Goal: Information Seeking & Learning: Learn about a topic

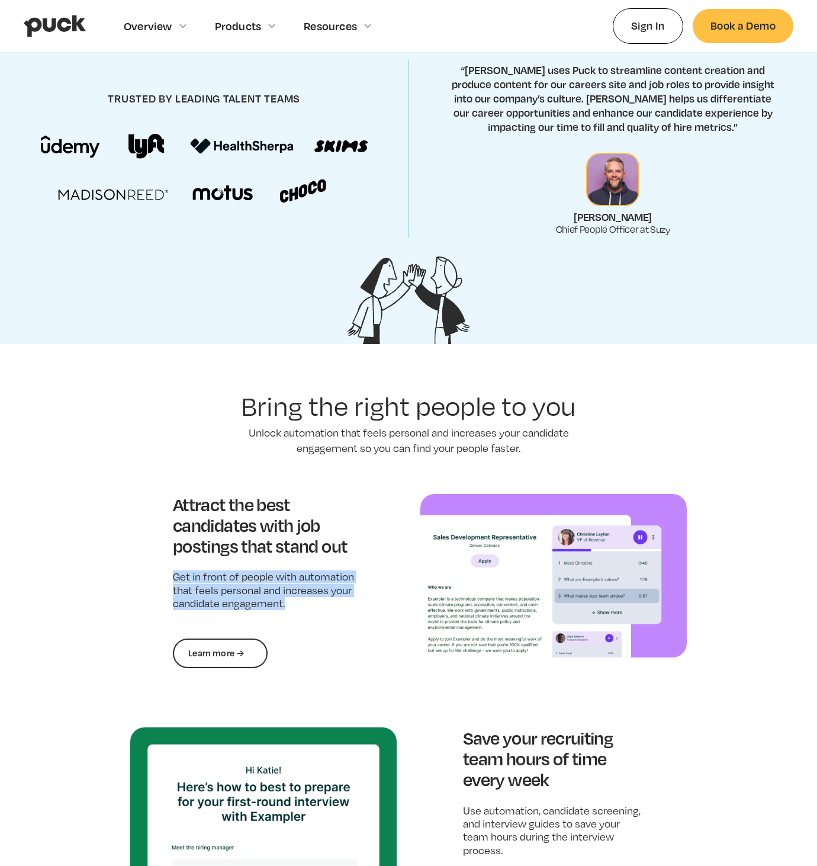
drag, startPoint x: 300, startPoint y: 614, endPoint x: 150, endPoint y: 567, distance: 156.8
click at [150, 567] on div "Attract the best candidates with job postings that stand out Get in front of pe…" at bounding box center [263, 581] width 267 height 174
copy p "Get in front of people with automation that feels personal and increases your c…"
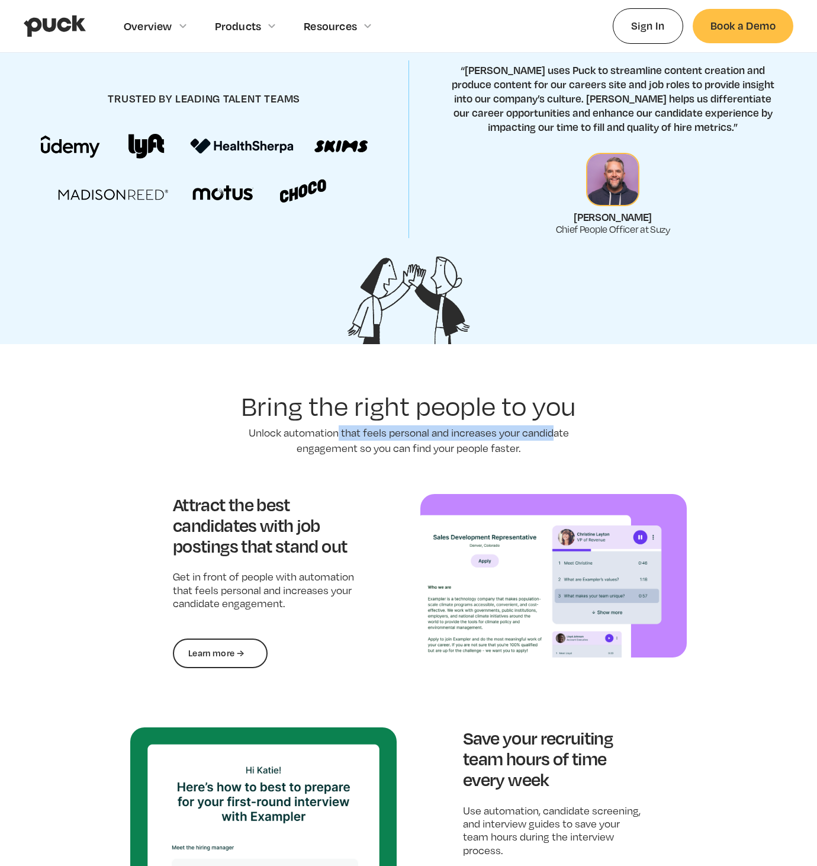
drag, startPoint x: 554, startPoint y: 437, endPoint x: 336, endPoint y: 434, distance: 218.6
click at [336, 434] on p "Unlock automation that feels personal and increases your candidate engagement s…" at bounding box center [408, 440] width 355 height 30
click at [360, 438] on p "Unlock automation that feels personal and increases your candidate engagement s…" at bounding box center [408, 440] width 355 height 30
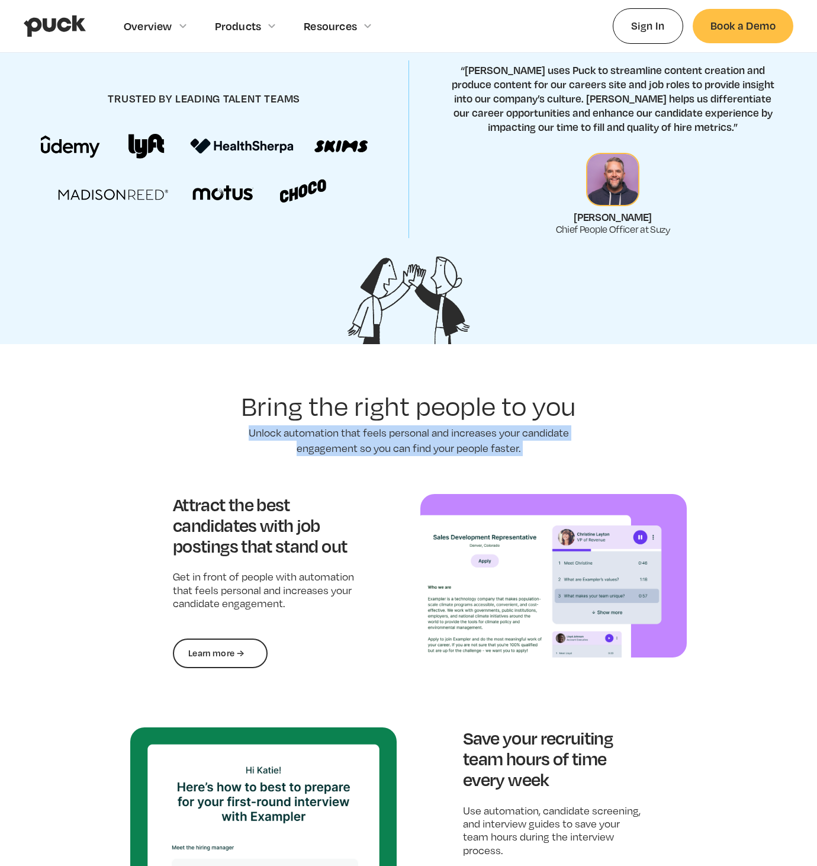
copy p "Unlock automation that feels personal and increases your candidate engagement s…"
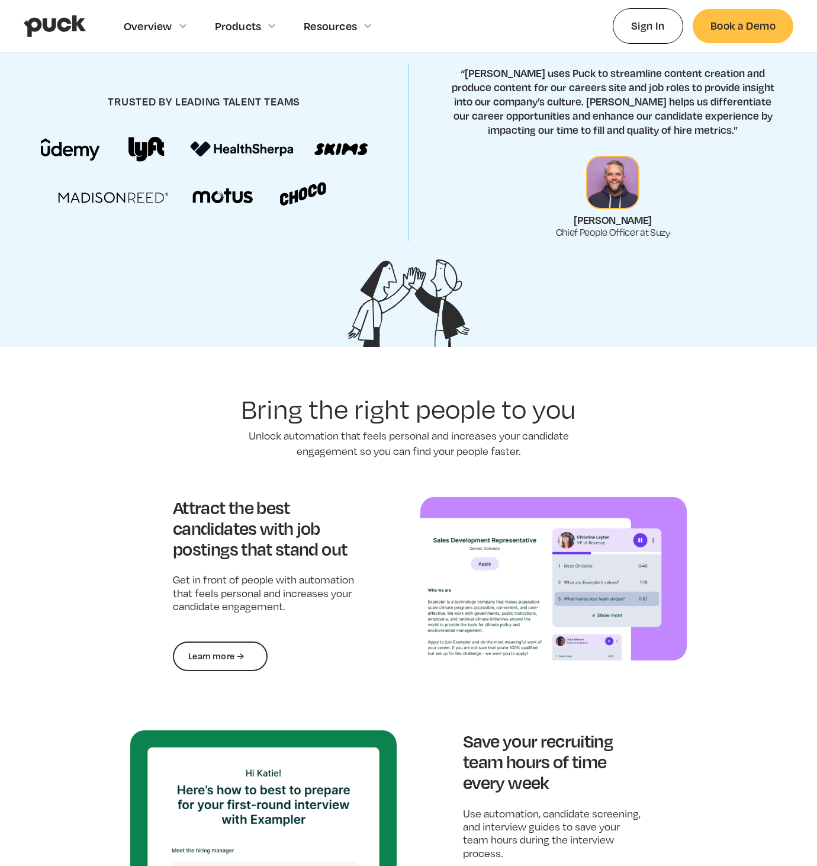
scroll to position [547, 0]
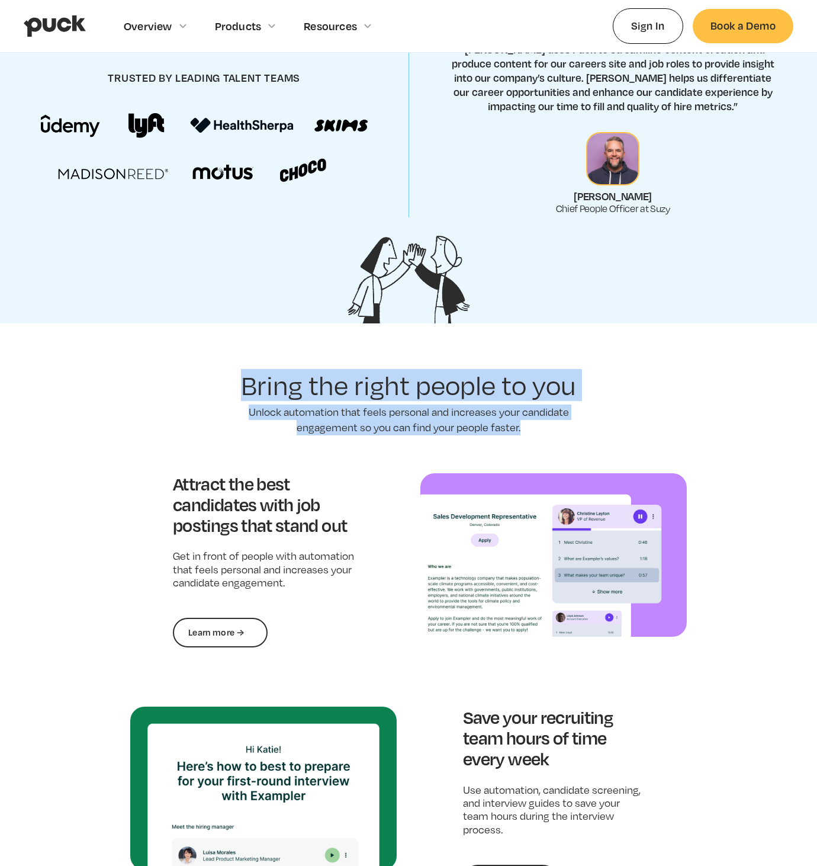
drag, startPoint x: 242, startPoint y: 375, endPoint x: 595, endPoint y: 423, distance: 356.2
copy section "Bring the right people to you Unlock automation that feels personal and increas…"
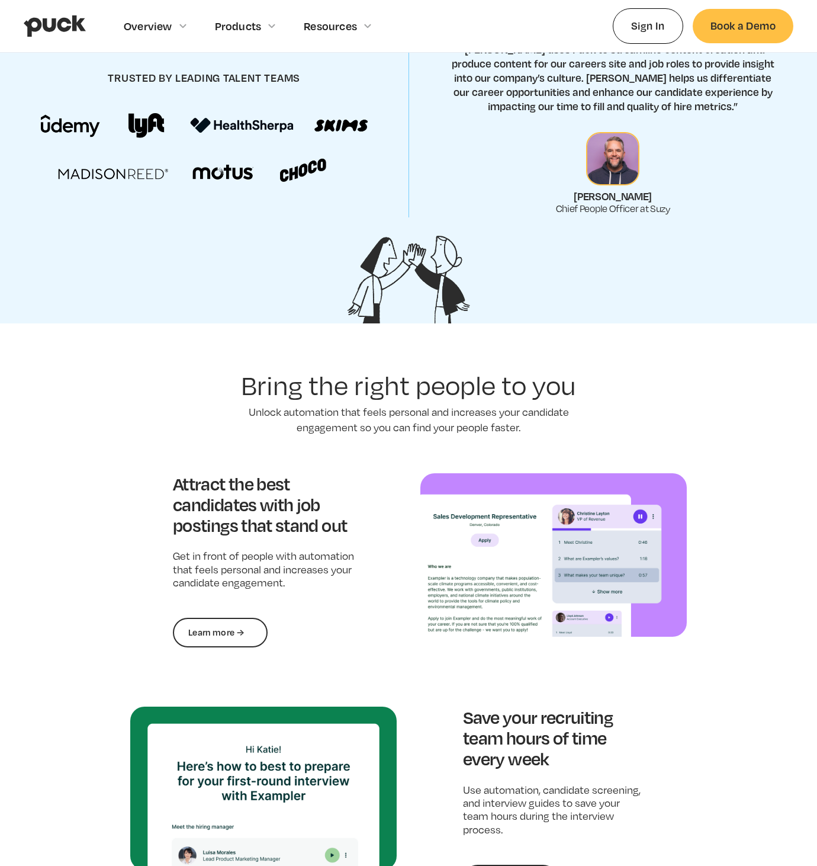
click at [271, 500] on h3 "Attract the best candidates with job postings that stand out" at bounding box center [263, 504] width 181 height 63
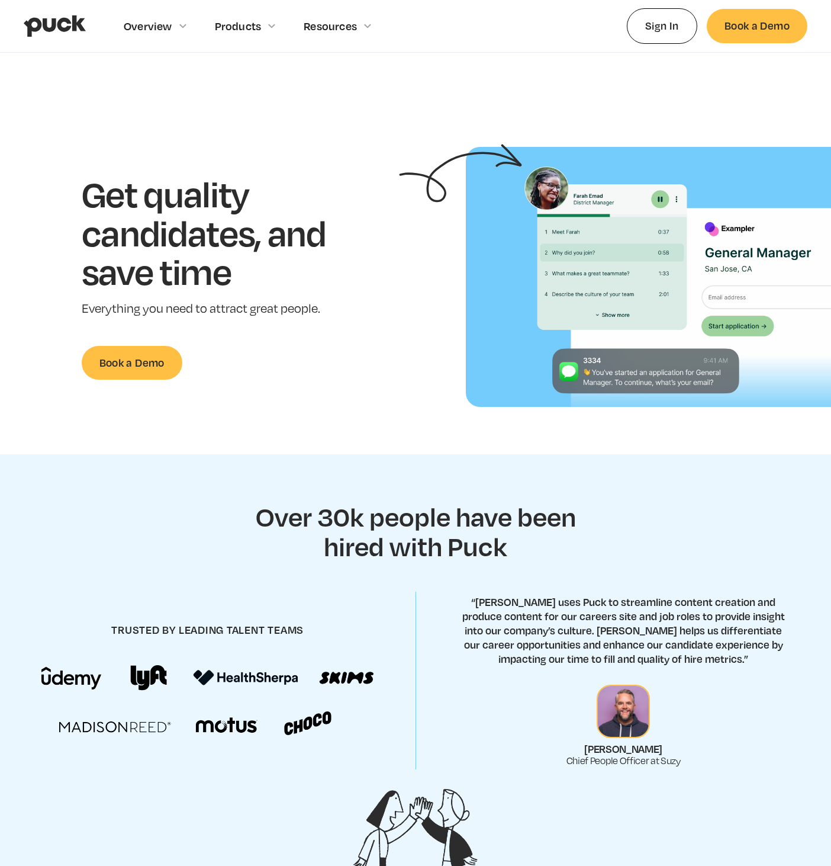
scroll to position [548, 0]
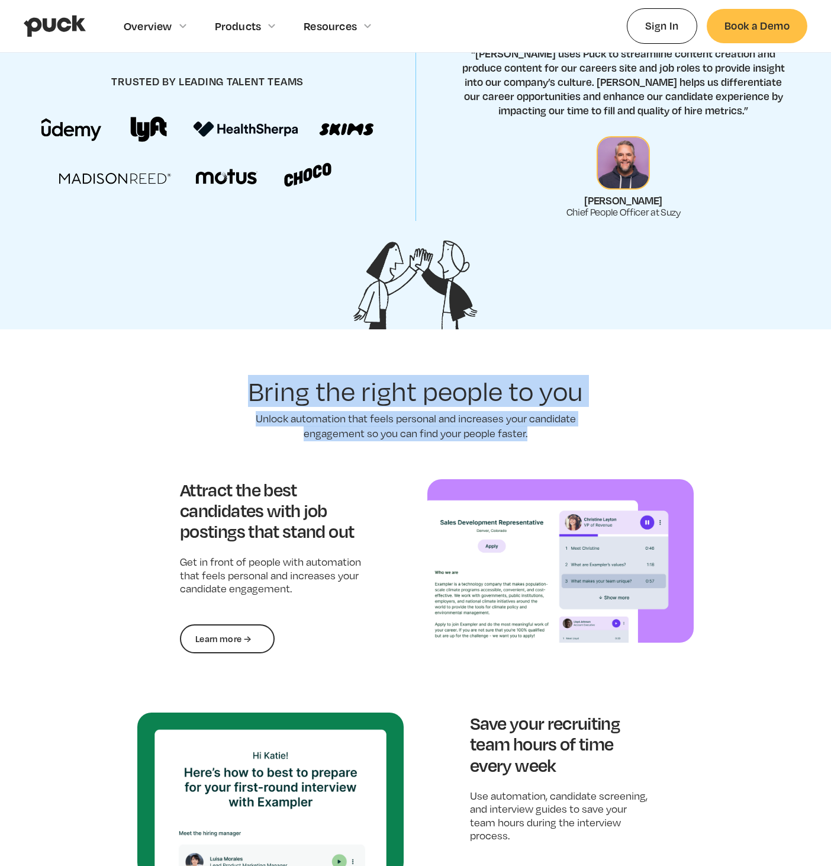
drag, startPoint x: 552, startPoint y: 440, endPoint x: 230, endPoint y: 389, distance: 326.2
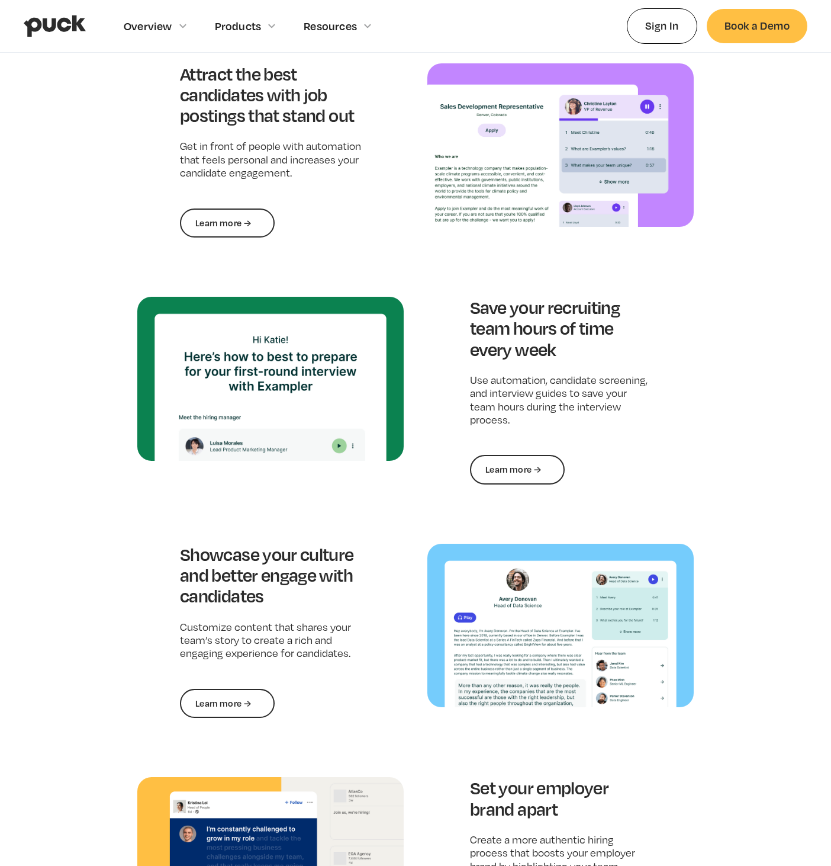
scroll to position [853, 0]
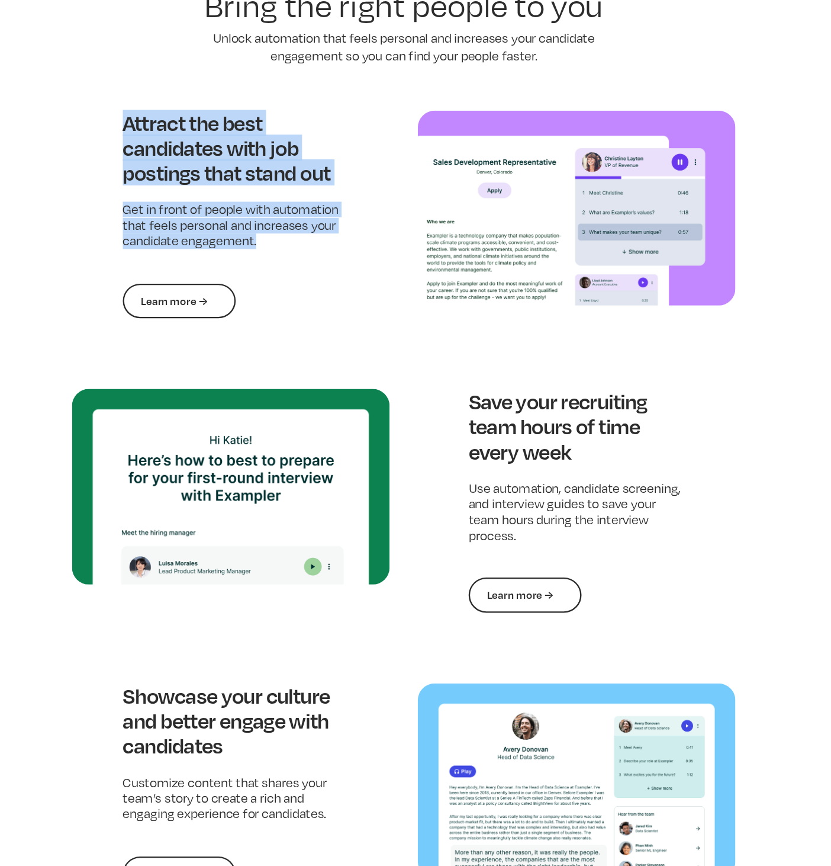
drag, startPoint x: 175, startPoint y: 175, endPoint x: 317, endPoint y: 284, distance: 178.3
click at [317, 284] on div "Attract the best candidates with job postings that stand out Get in front of pe…" at bounding box center [270, 262] width 267 height 174
copy div "Attract the best candidates with job postings that stand out Get in front of pe…"
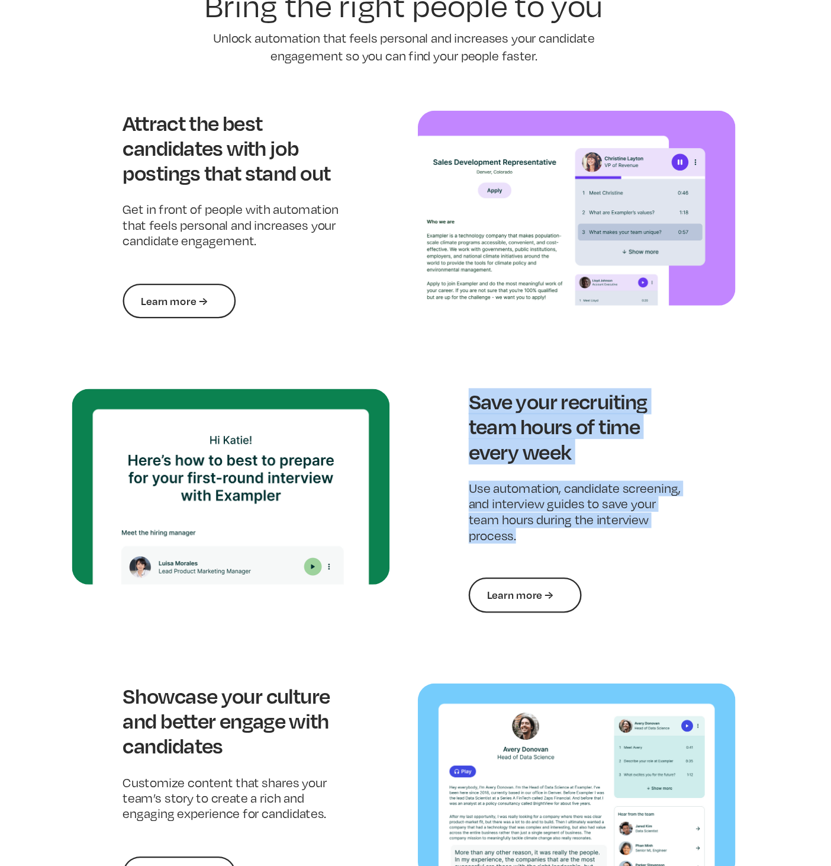
drag, startPoint x: 515, startPoint y: 538, endPoint x: 470, endPoint y: 418, distance: 128.4
click at [470, 418] on div "Save your recruiting team hours of time every week Use automation, candidate sc…" at bounding box center [561, 502] width 267 height 188
copy div "Save your recruiting team hours of time every week Use automation, candidate sc…"
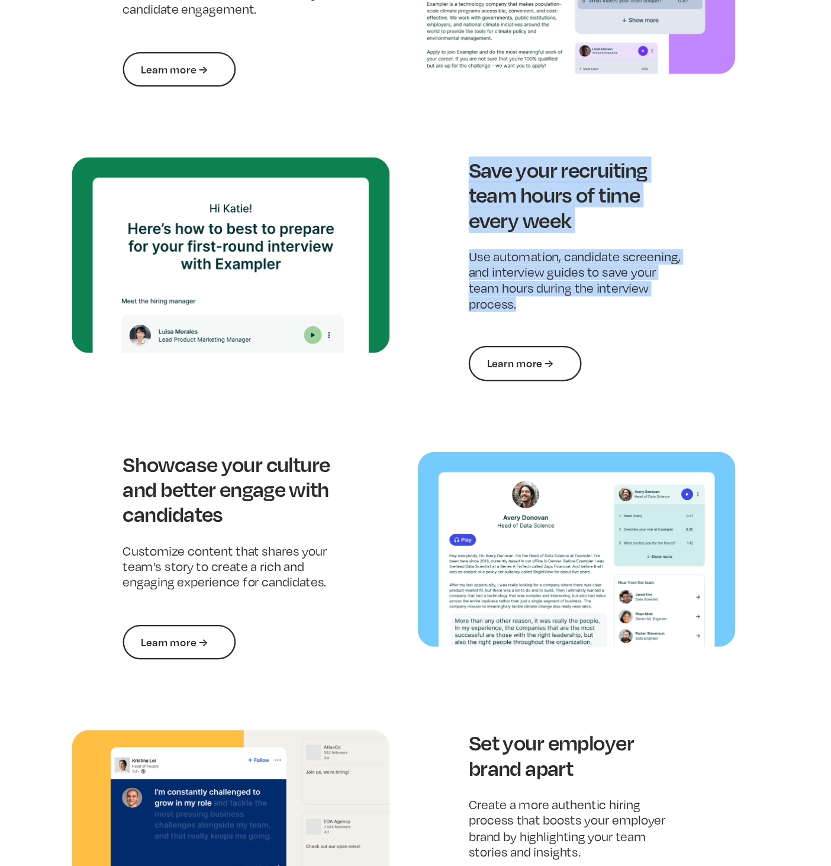
scroll to position [1017, 0]
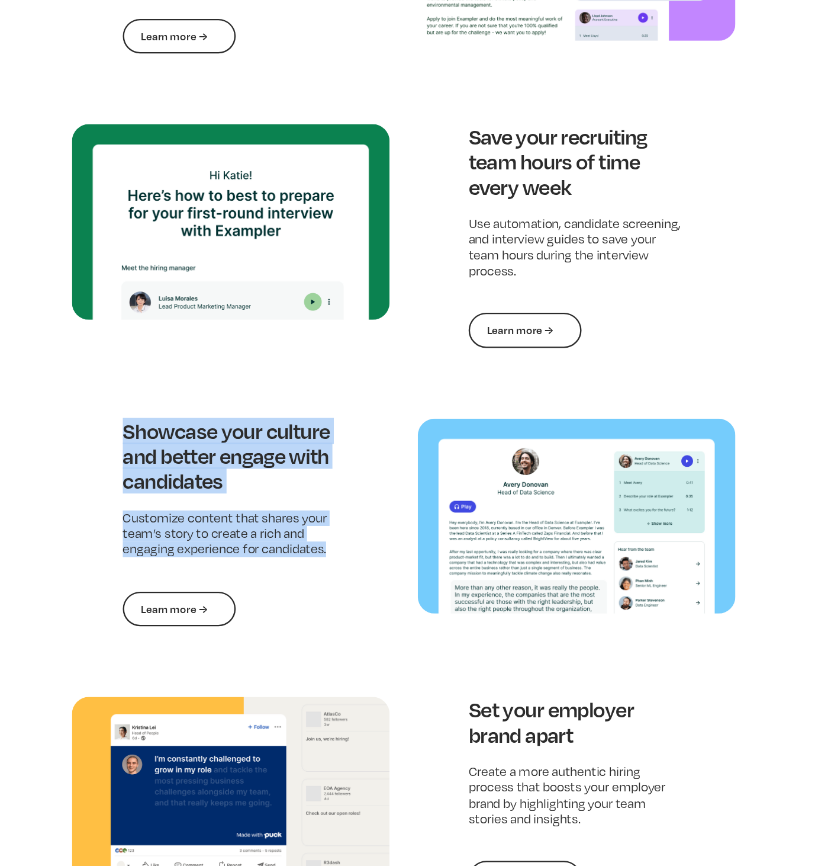
drag, startPoint x: 359, startPoint y: 607, endPoint x: 175, endPoint y: 508, distance: 209.1
click at [175, 508] on div "Showcase your culture and better engage with candidates Customize content that …" at bounding box center [270, 577] width 267 height 174
copy div "Showcase your culture and better engage with candidates Customize content that …"
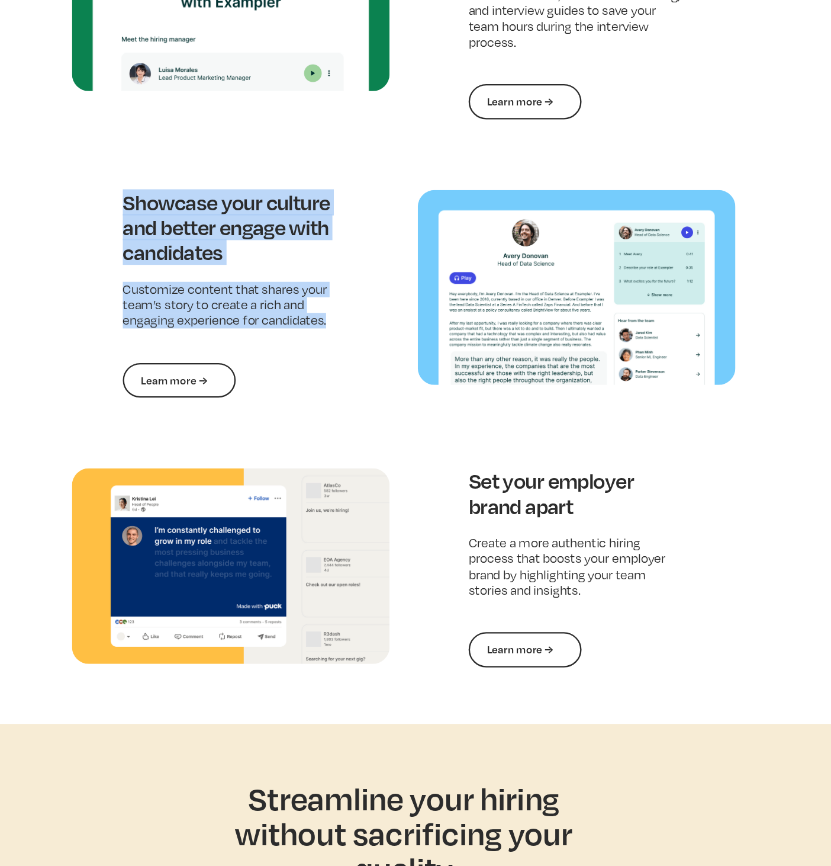
scroll to position [1229, 0]
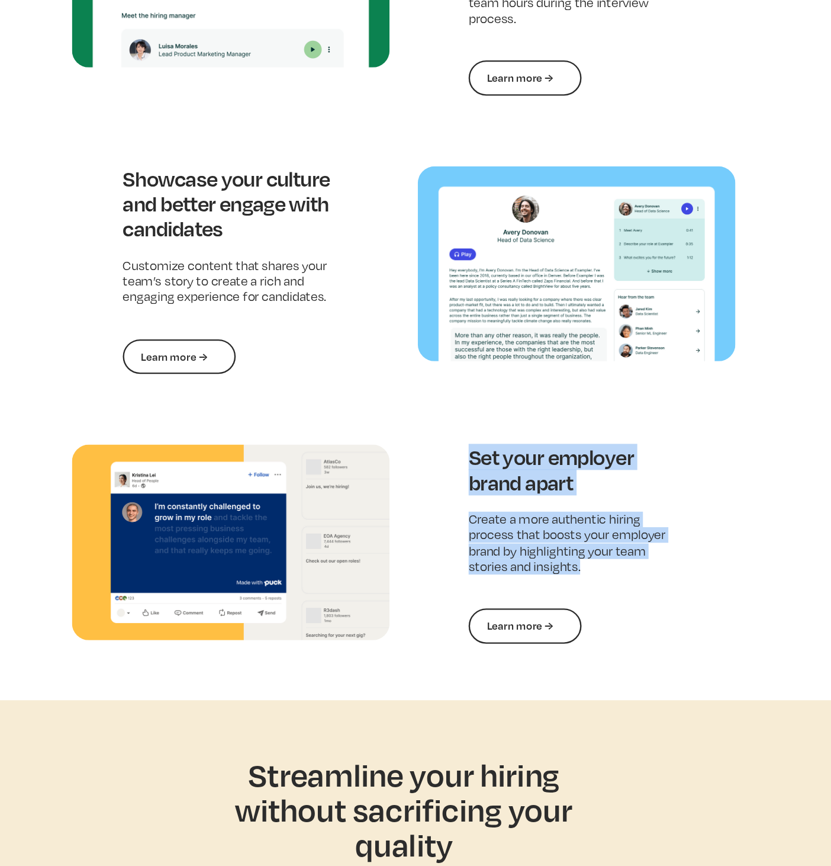
drag, startPoint x: 598, startPoint y: 615, endPoint x: 458, endPoint y: 519, distance: 169.0
click at [458, 519] on div "Set your employer brand apart Create a more authentic hiring process that boost…" at bounding box center [561, 595] width 267 height 167
copy div "Set your employer brand apart Create a more authentic hiring process that boost…"
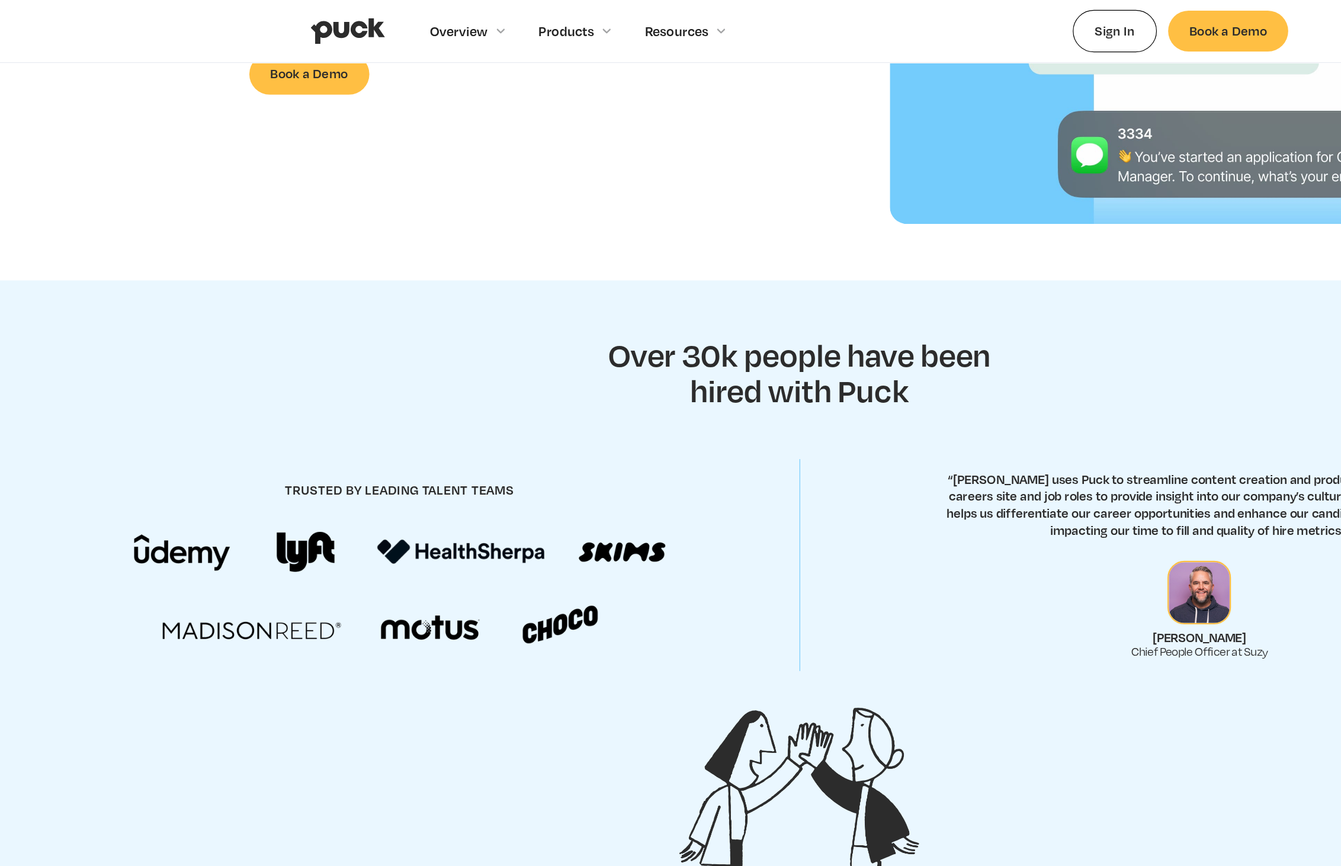
scroll to position [0, 0]
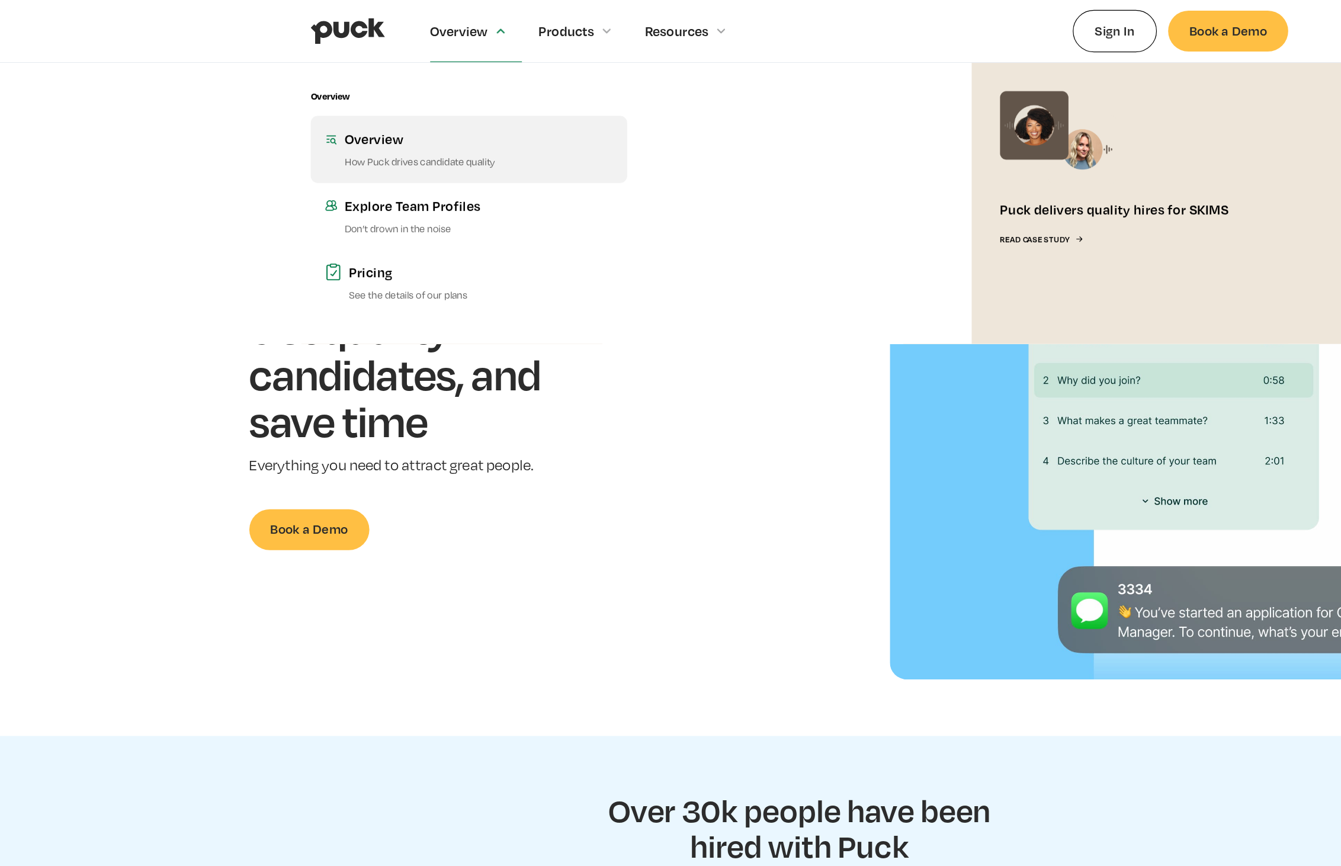
click at [375, 117] on div "Overview" at bounding box center [401, 116] width 225 height 15
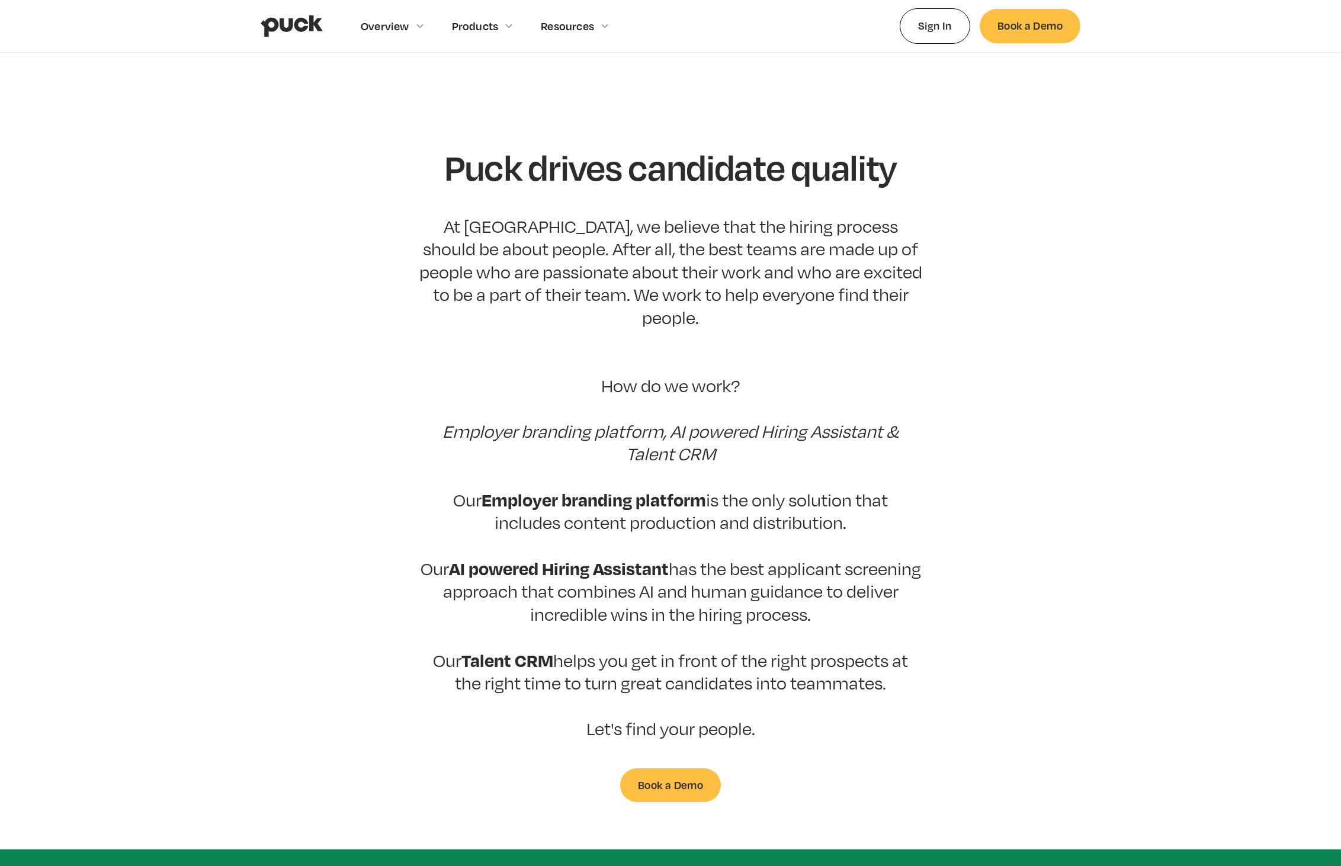
click at [592, 232] on p "At Puck, we believe that the hiring process should be about people. After all, …" at bounding box center [670, 477] width 503 height 525
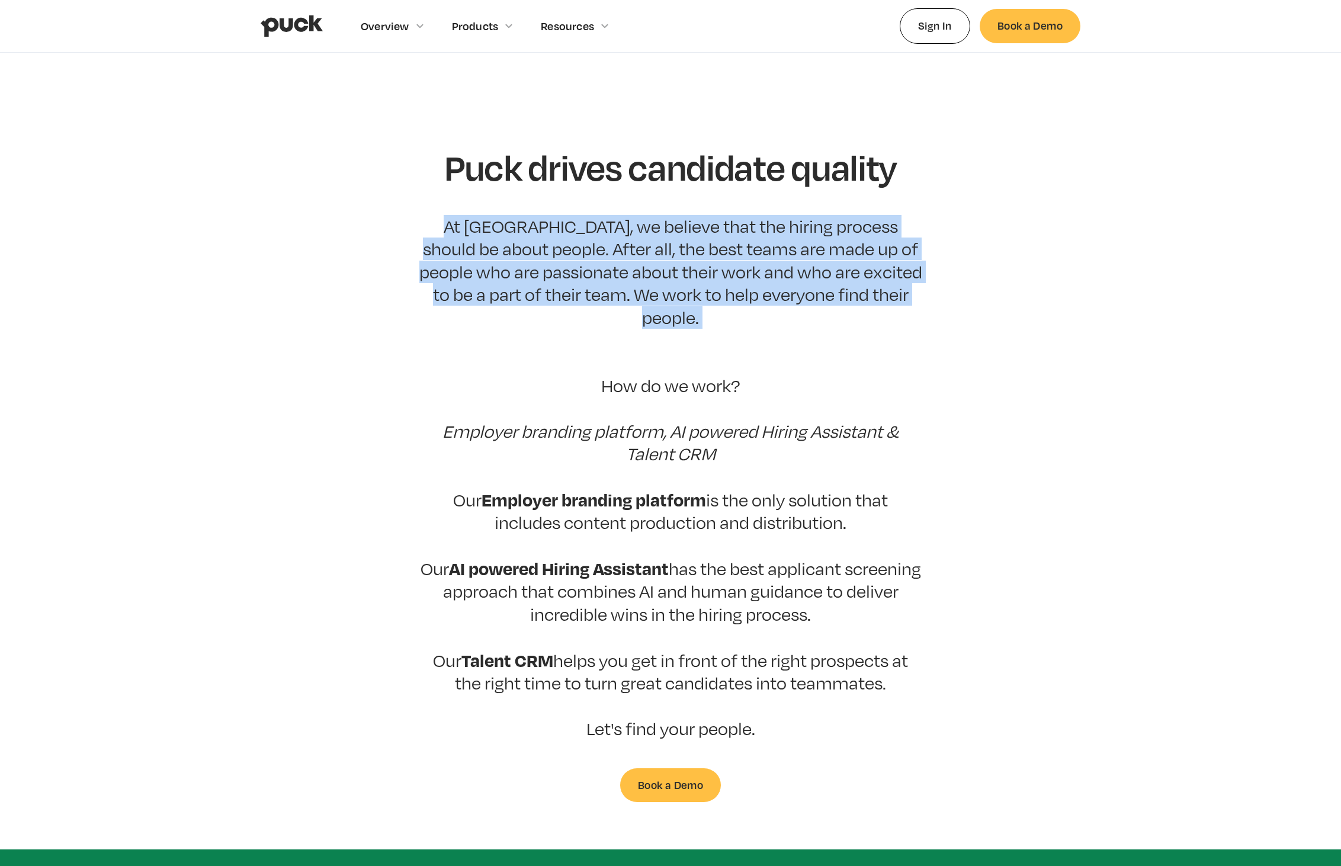
copy p "At Puck, we believe that the hiring process should be about people. After all, …"
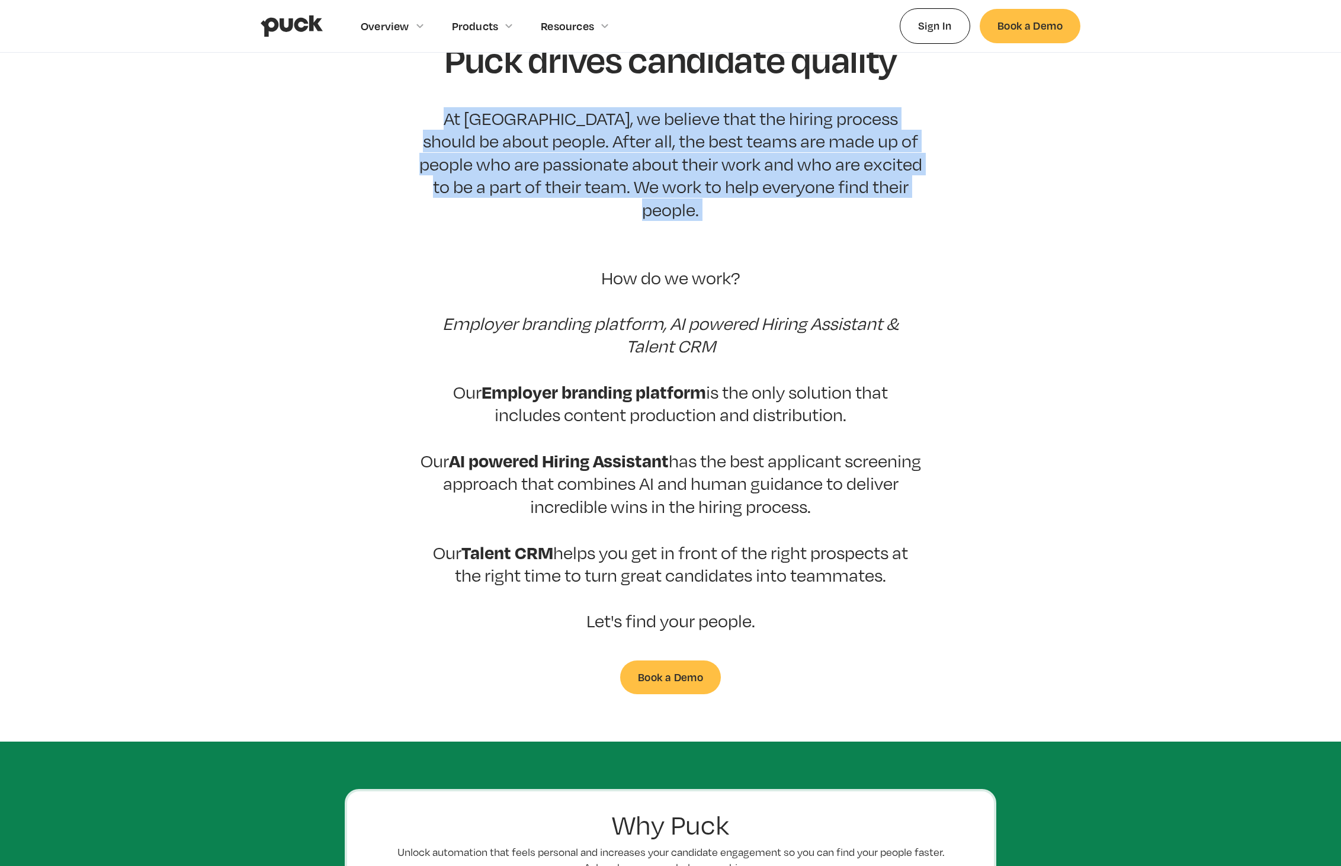
scroll to position [135, 0]
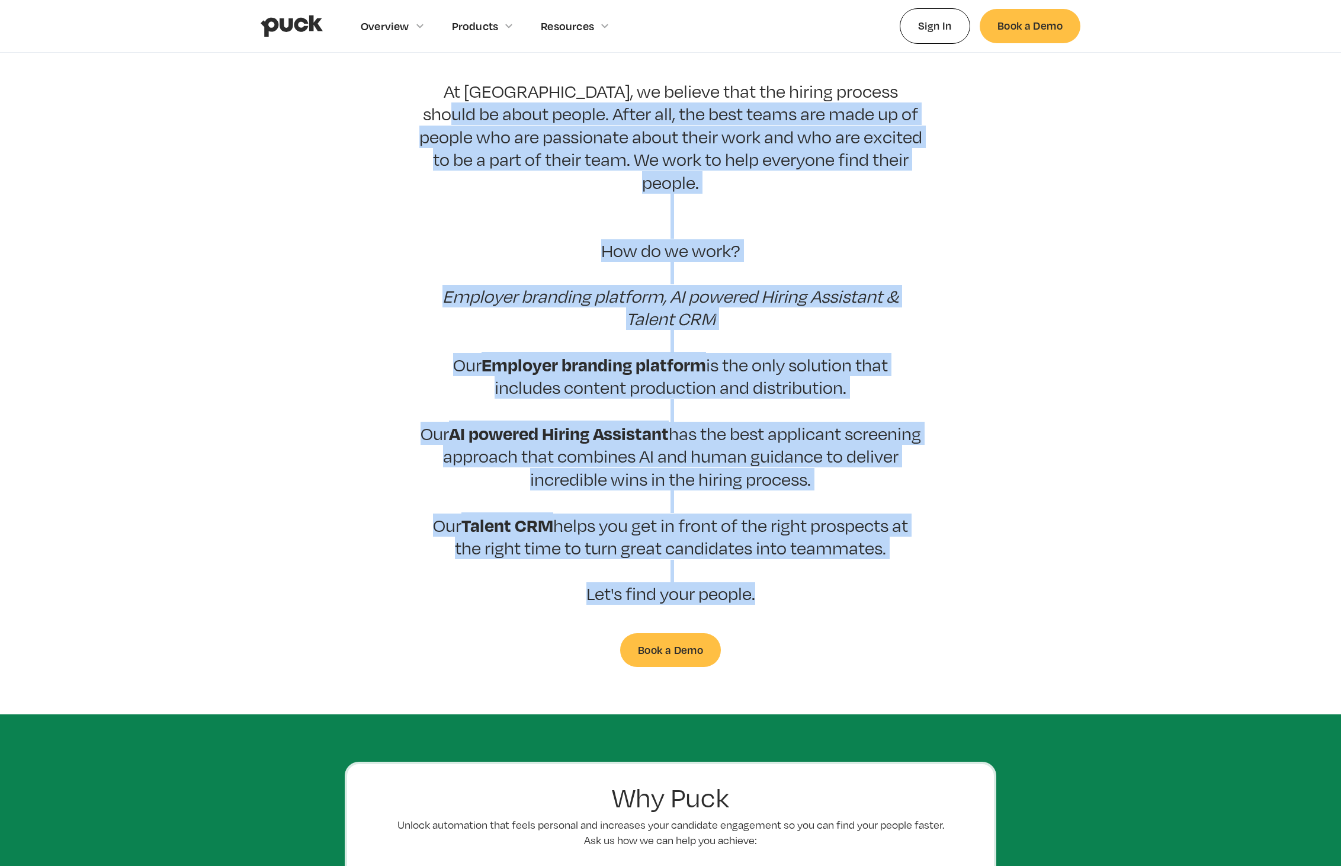
drag, startPoint x: 820, startPoint y: 589, endPoint x: 416, endPoint y: 108, distance: 628.0
click at [416, 108] on section "Puck drives candidate quality At Puck, we believe that the hiring process shoul…" at bounding box center [670, 339] width 1341 height 654
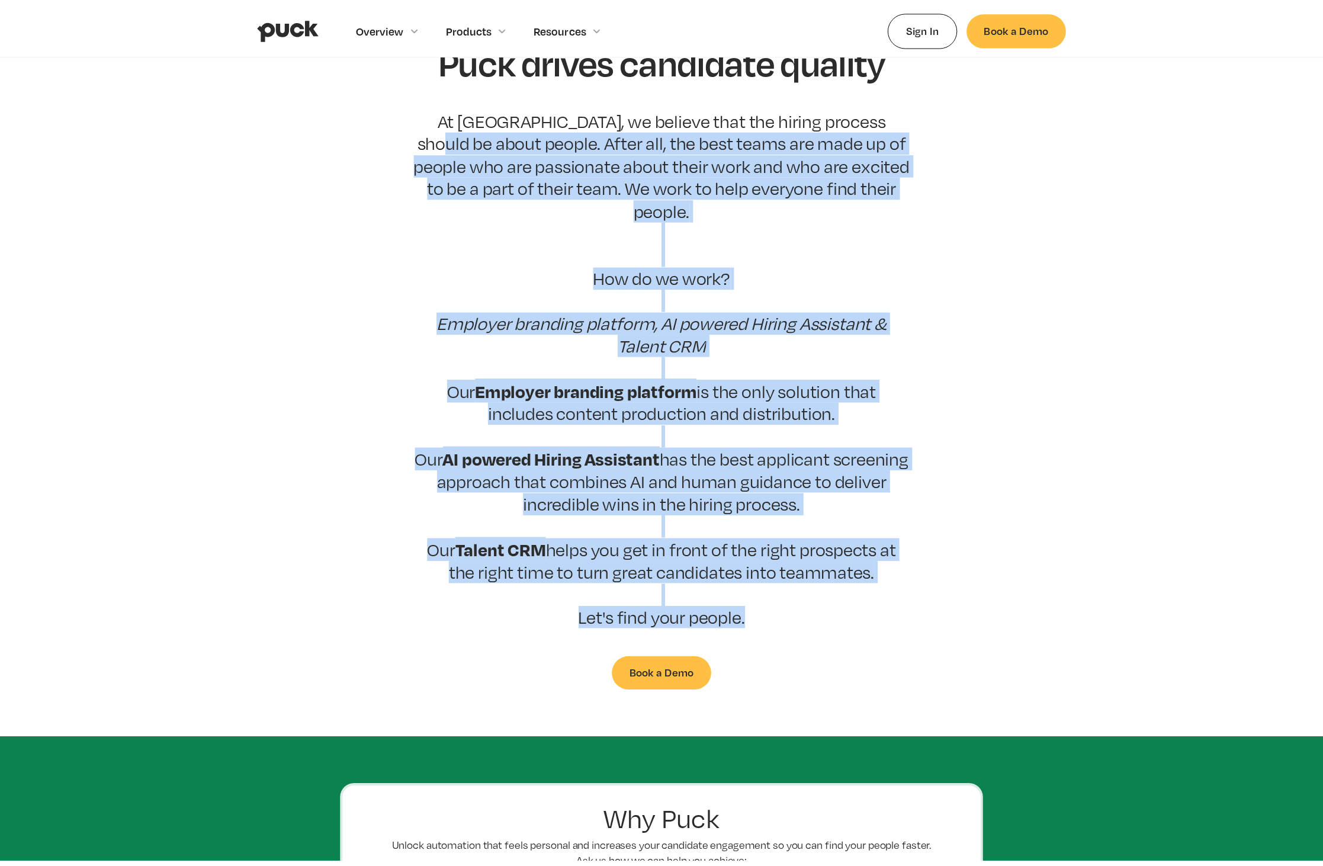
scroll to position [110, 0]
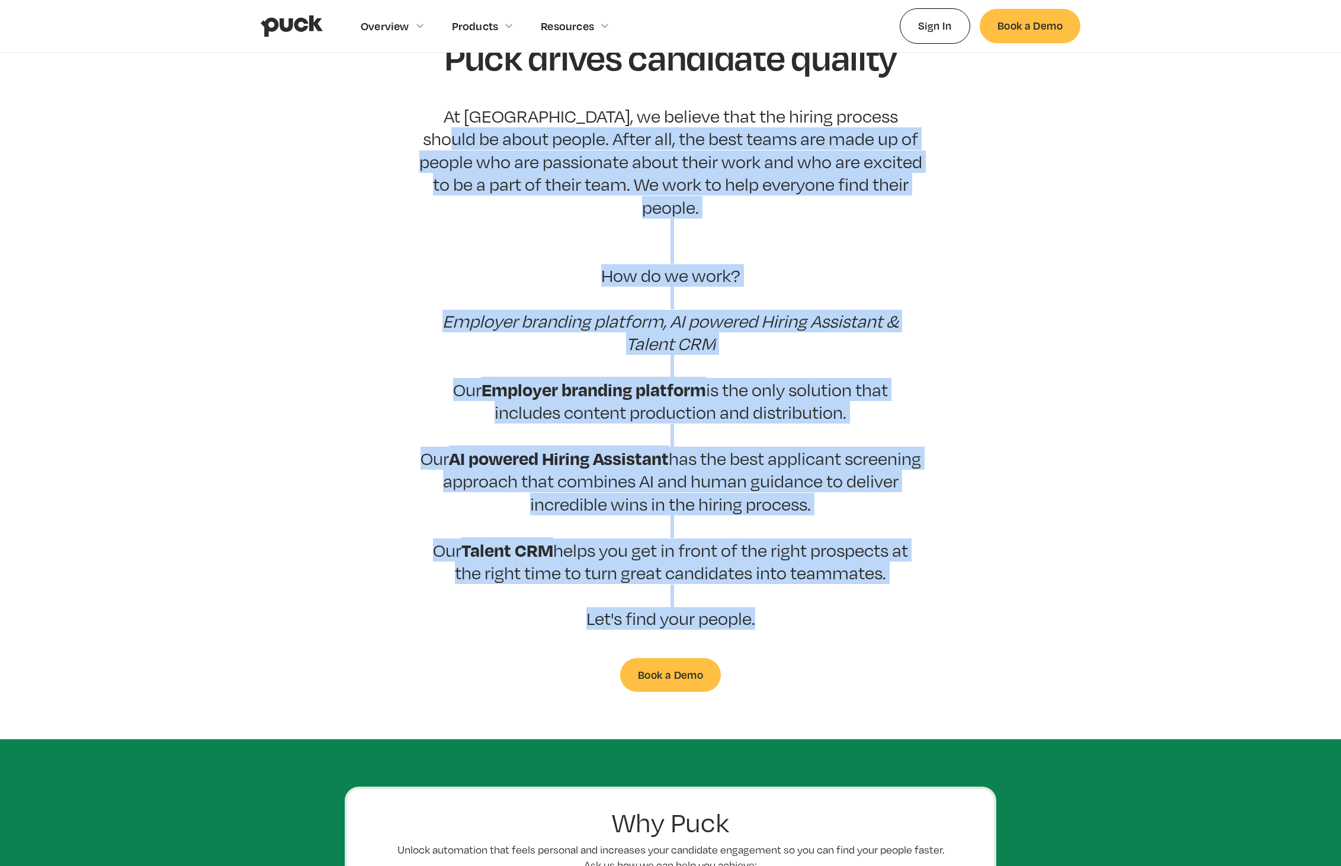
click at [646, 180] on p "At Puck, we believe that the hiring process should be about people. After all, …" at bounding box center [670, 367] width 503 height 525
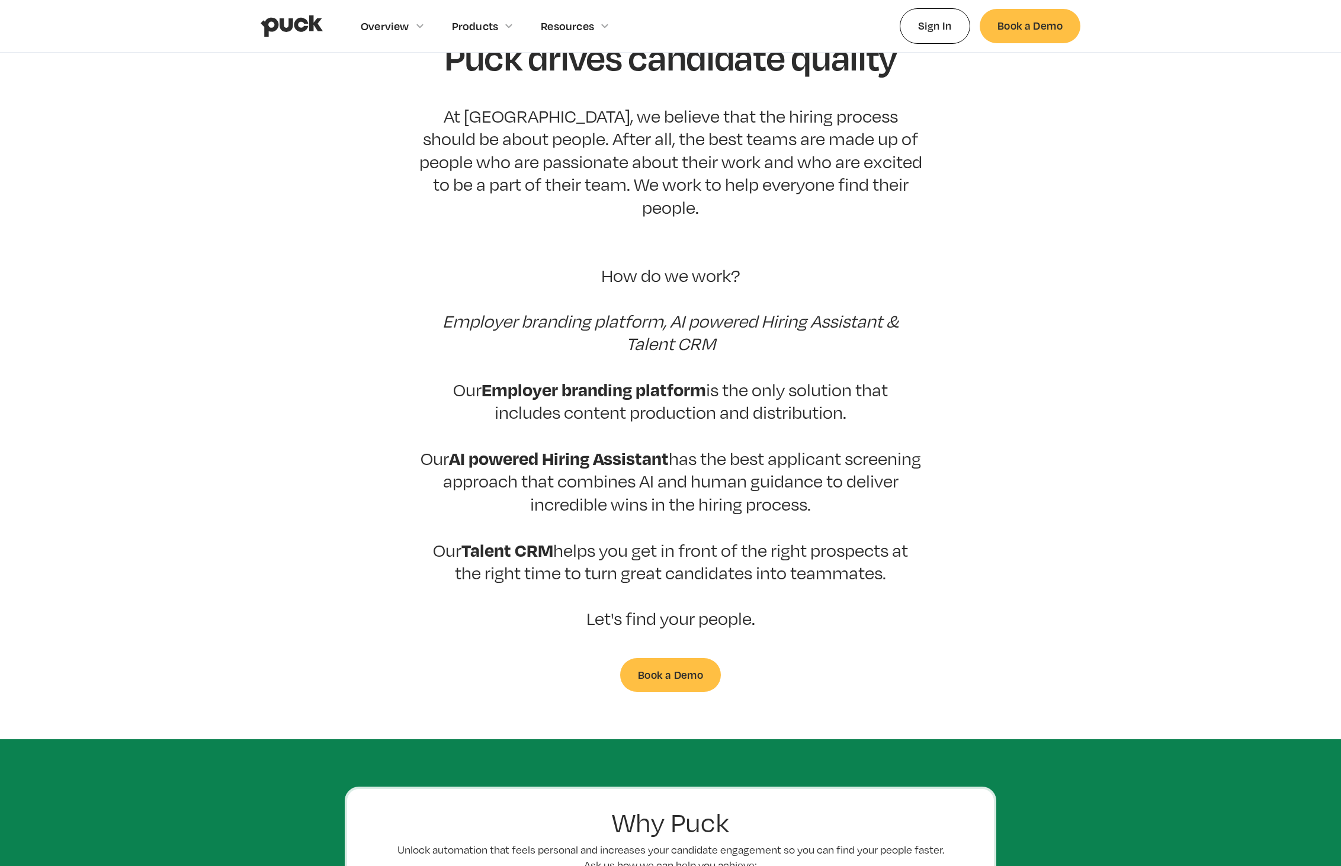
click at [646, 180] on p "At Puck, we believe that the hiring process should be about people. After all, …" at bounding box center [670, 367] width 503 height 525
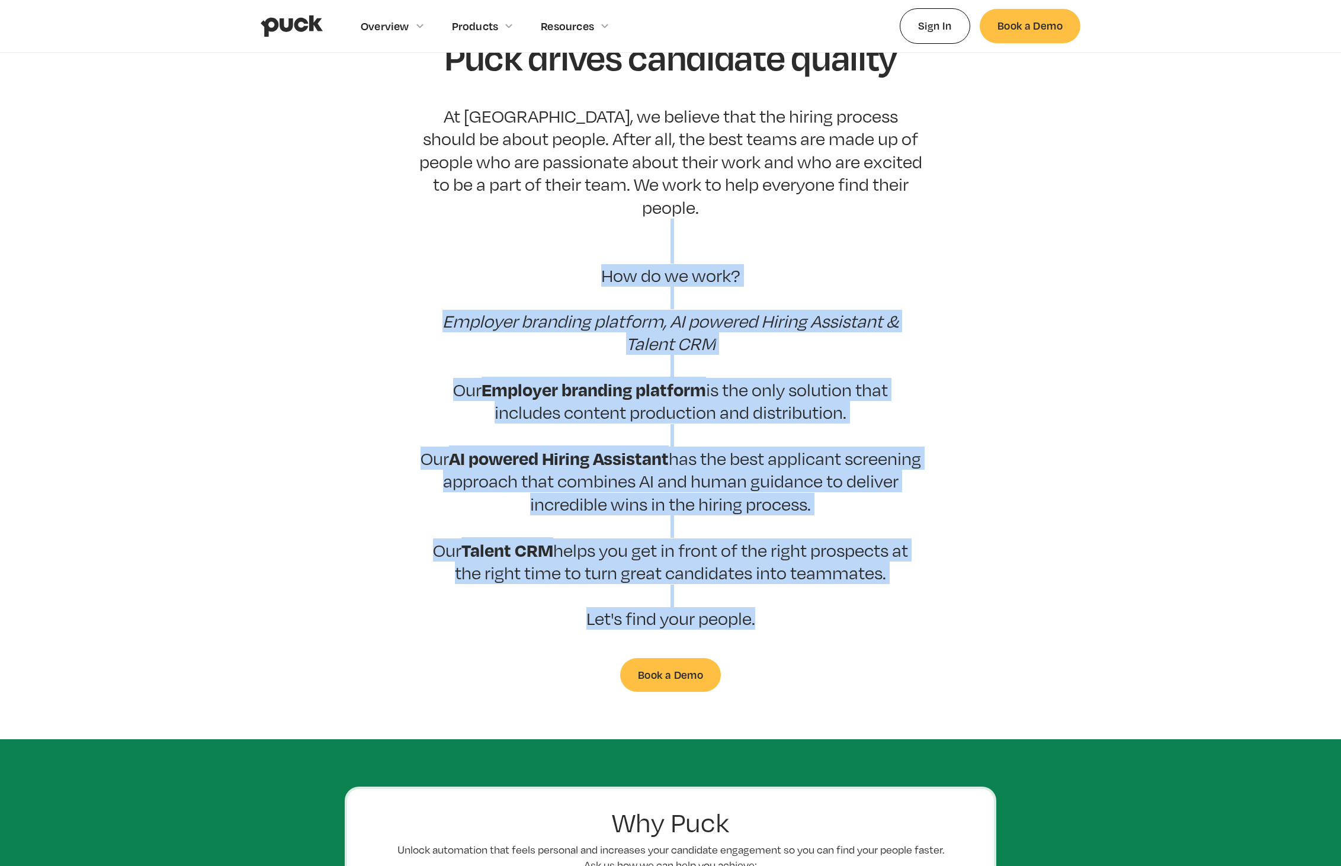
copy p "How do we work? ‍ Employer branding platform, AI powered Hiring Assistant & Tal…"
drag, startPoint x: 788, startPoint y: 601, endPoint x: 529, endPoint y: 240, distance: 444.1
click at [529, 240] on p "At Puck, we believe that the hiring process should be about people. After all, …" at bounding box center [670, 367] width 503 height 525
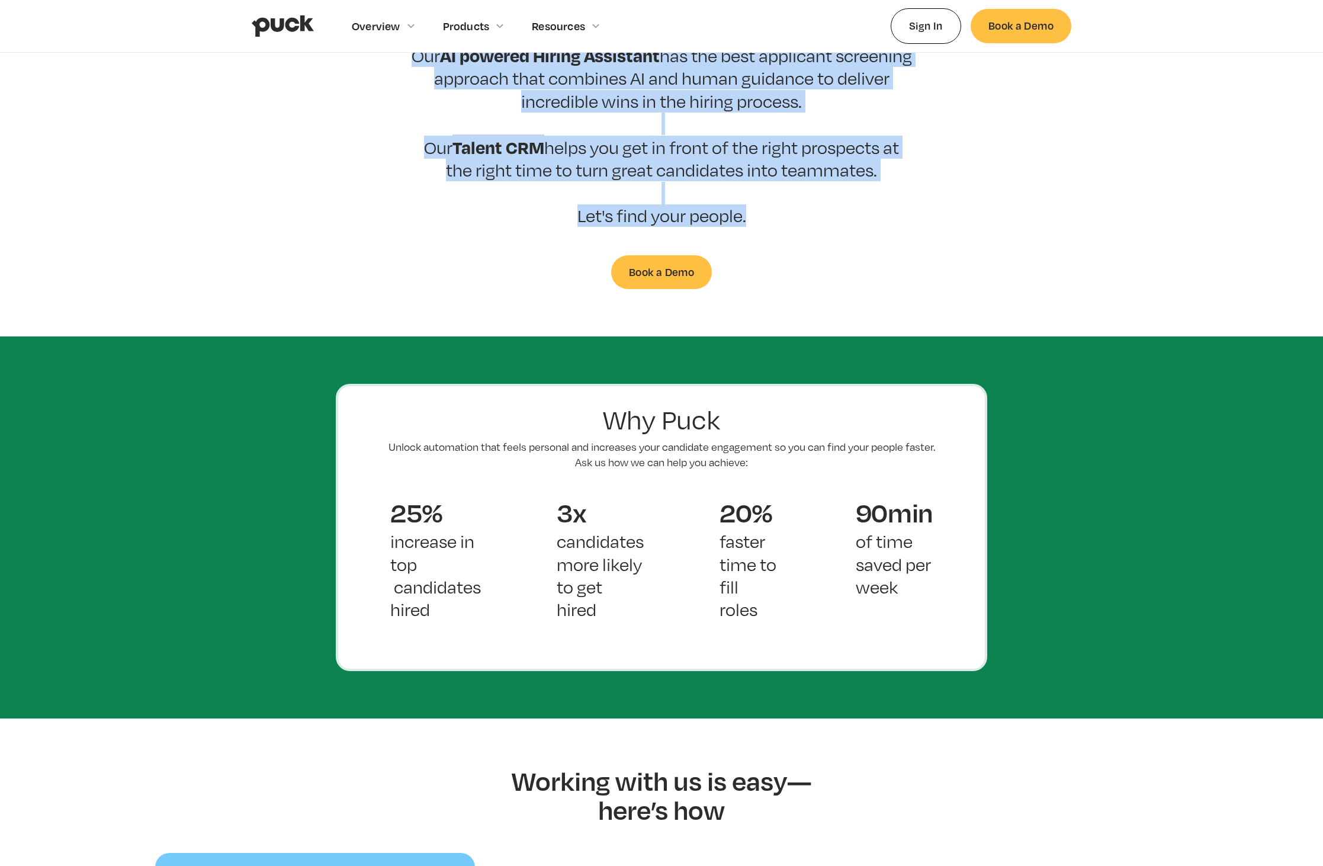
scroll to position [0, 0]
